Goal: Find specific page/section: Find specific page/section

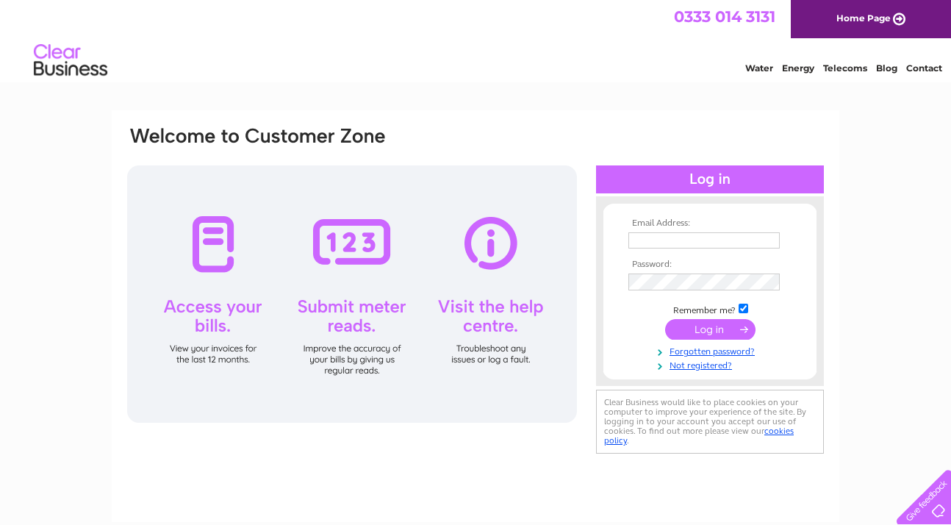
type input "[EMAIL_ADDRESS][DOMAIN_NAME]"
click at [724, 326] on input "submit" at bounding box center [710, 330] width 90 height 21
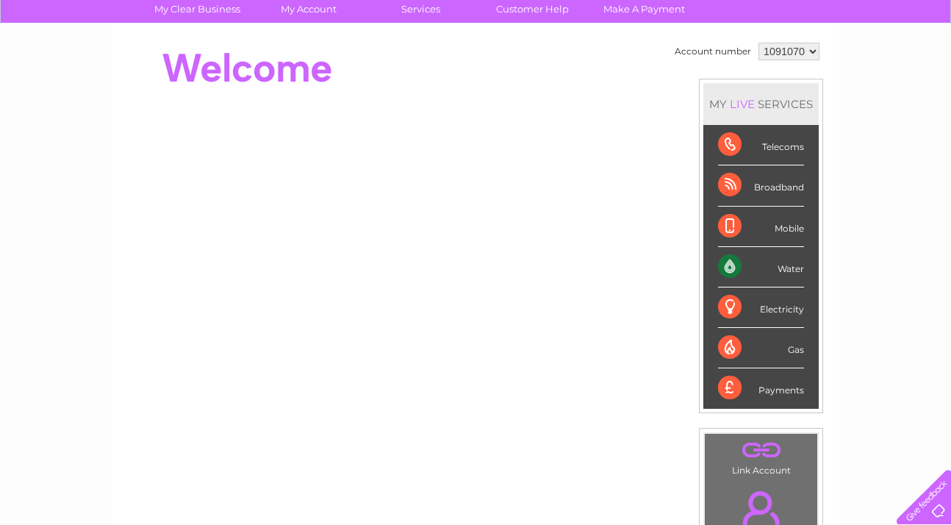
scroll to position [105, 0]
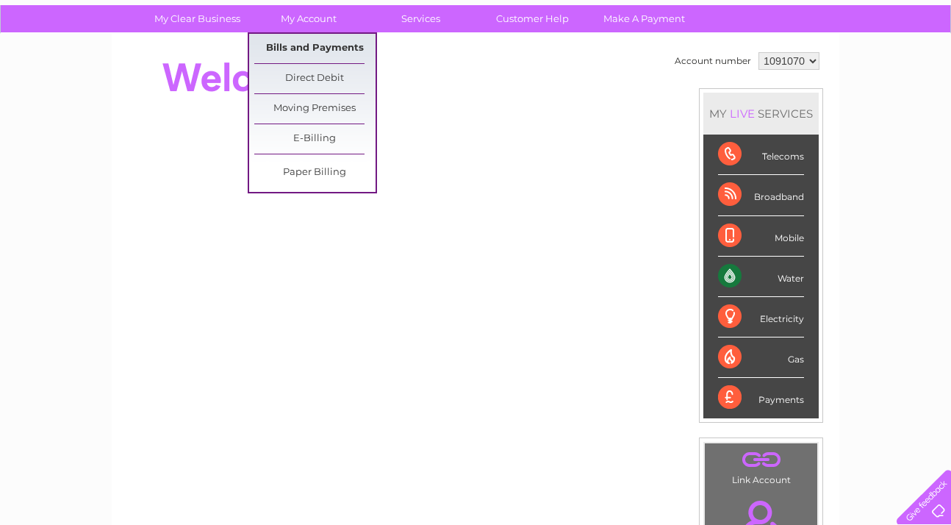
click at [311, 45] on link "Bills and Payments" at bounding box center [314, 48] width 121 height 29
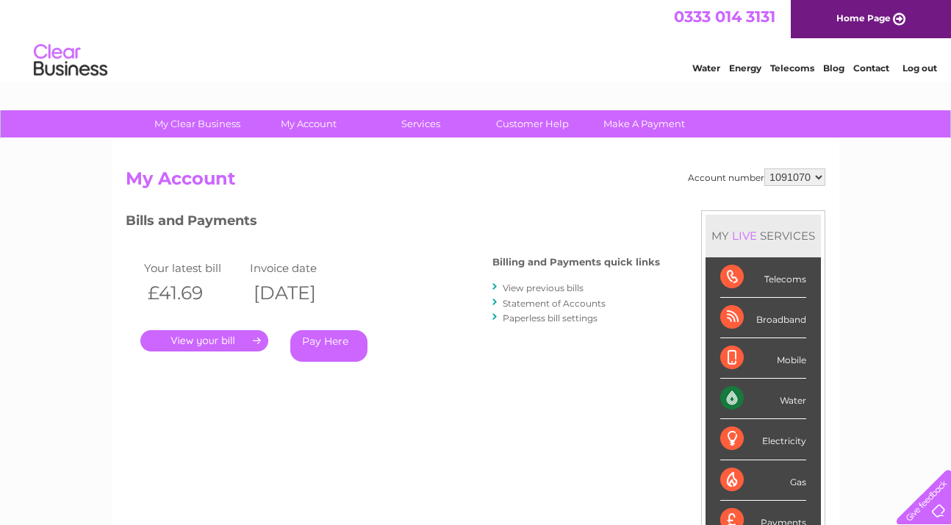
click at [227, 340] on link "." at bounding box center [204, 340] width 128 height 21
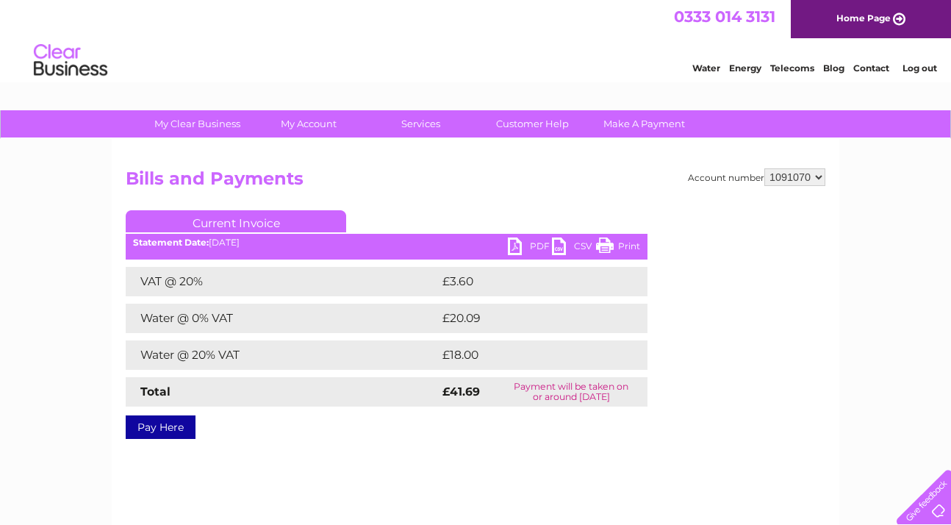
click at [529, 248] on link "PDF" at bounding box center [530, 247] width 44 height 21
